Goal: Navigation & Orientation: Go to known website

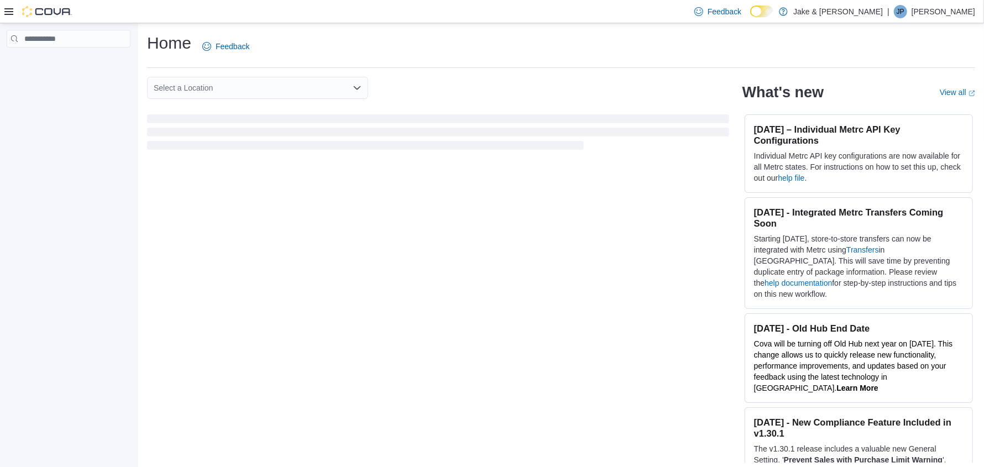
click at [953, 3] on div "Feedback Dark Mode Jake & Jane | JP Jake Porter" at bounding box center [832, 12] width 285 height 22
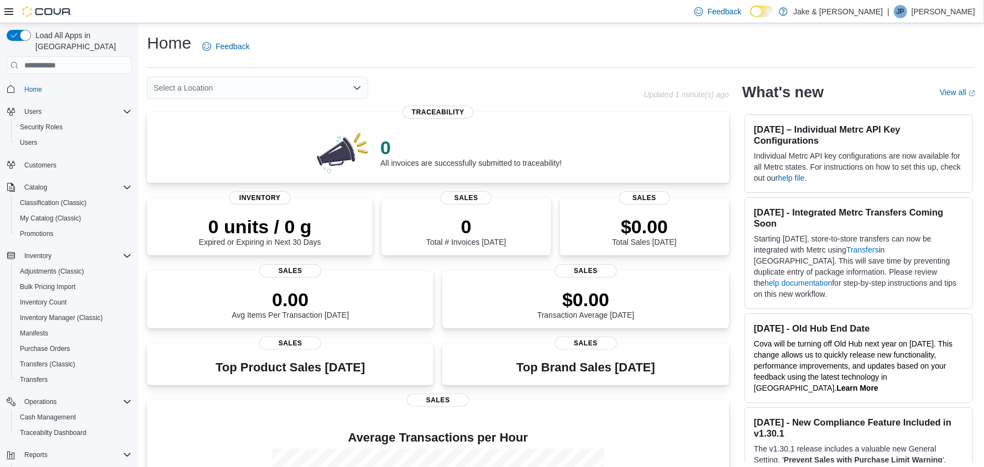
click at [952, 6] on p "Jake Porter" at bounding box center [943, 11] width 64 height 13
click at [897, 108] on span "Sign Out" at bounding box center [904, 107] width 30 height 11
